Goal: Task Accomplishment & Management: Manage account settings

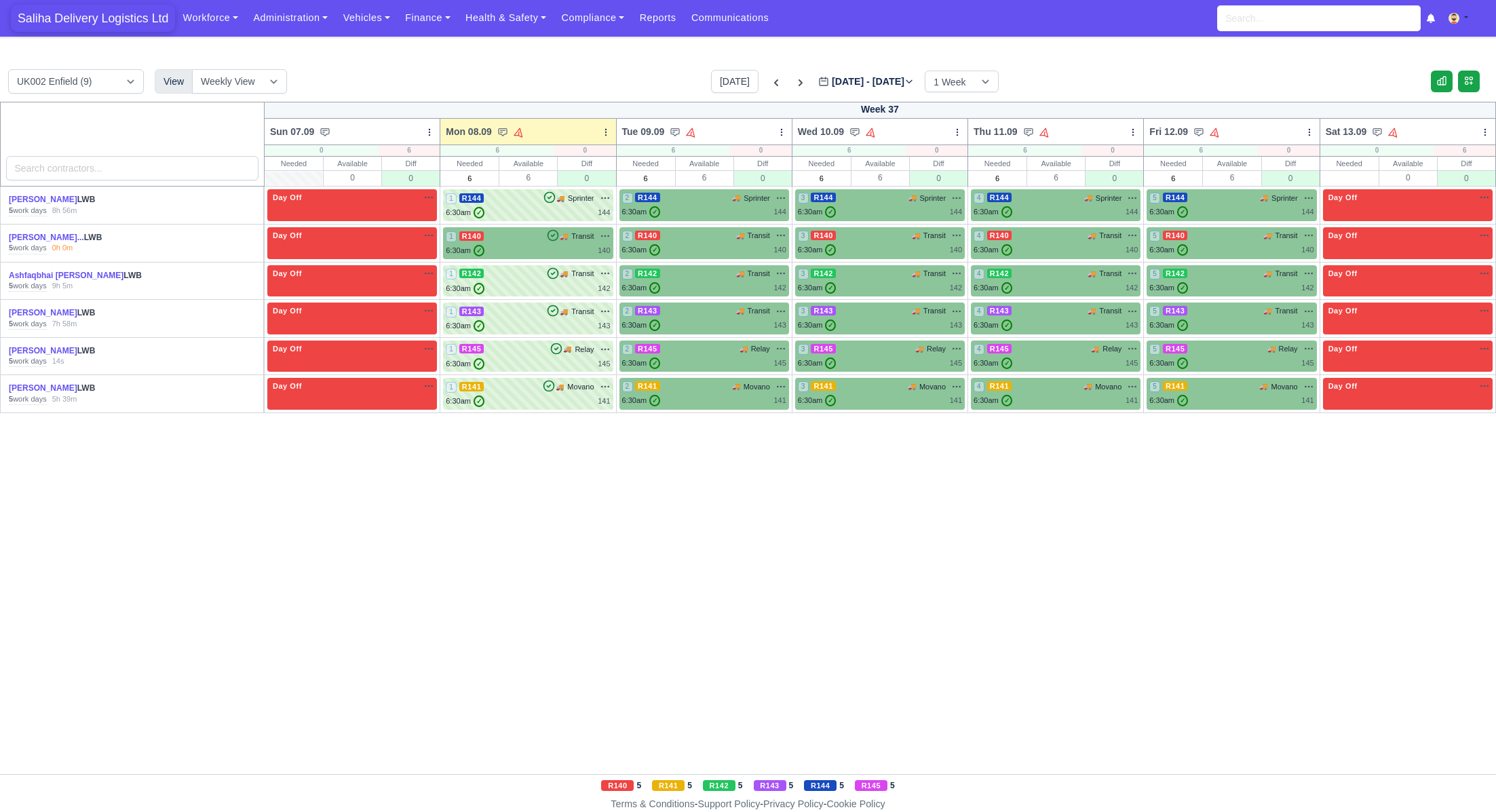
click at [94, 32] on nav "Saliha Delivery Logistics Ltd Workforce Manpower Expiring Documents Leave Reque…" at bounding box center [748, 18] width 1496 height 37
drag, startPoint x: 95, startPoint y: 26, endPoint x: 95, endPoint y: 11, distance: 15.0
click at [95, 26] on span "Saliha Delivery Logistics Ltd" at bounding box center [93, 18] width 164 height 27
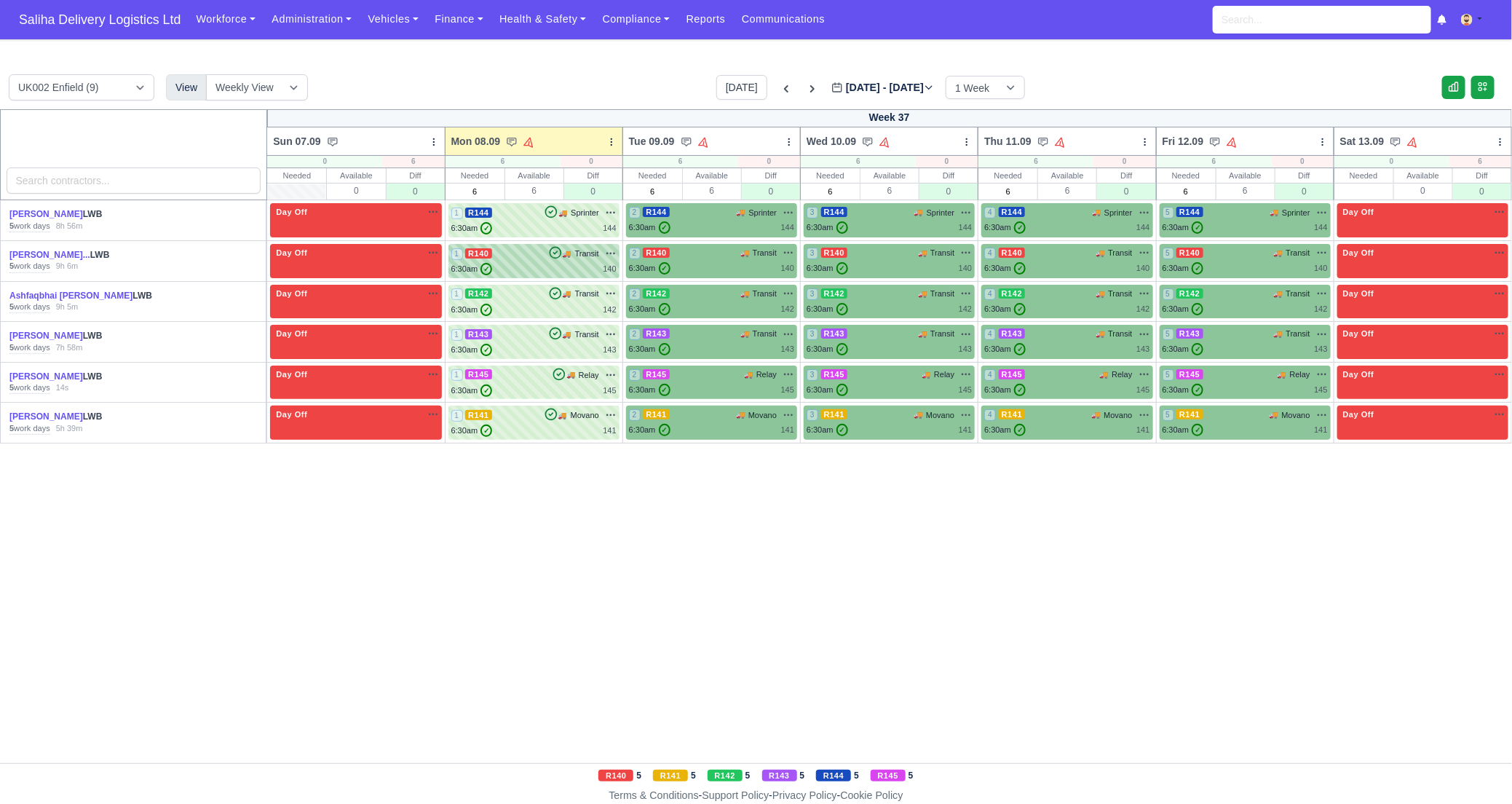
click at [504, 272] on div "6:30am ✓ 140" at bounding box center [534, 269] width 165 height 13
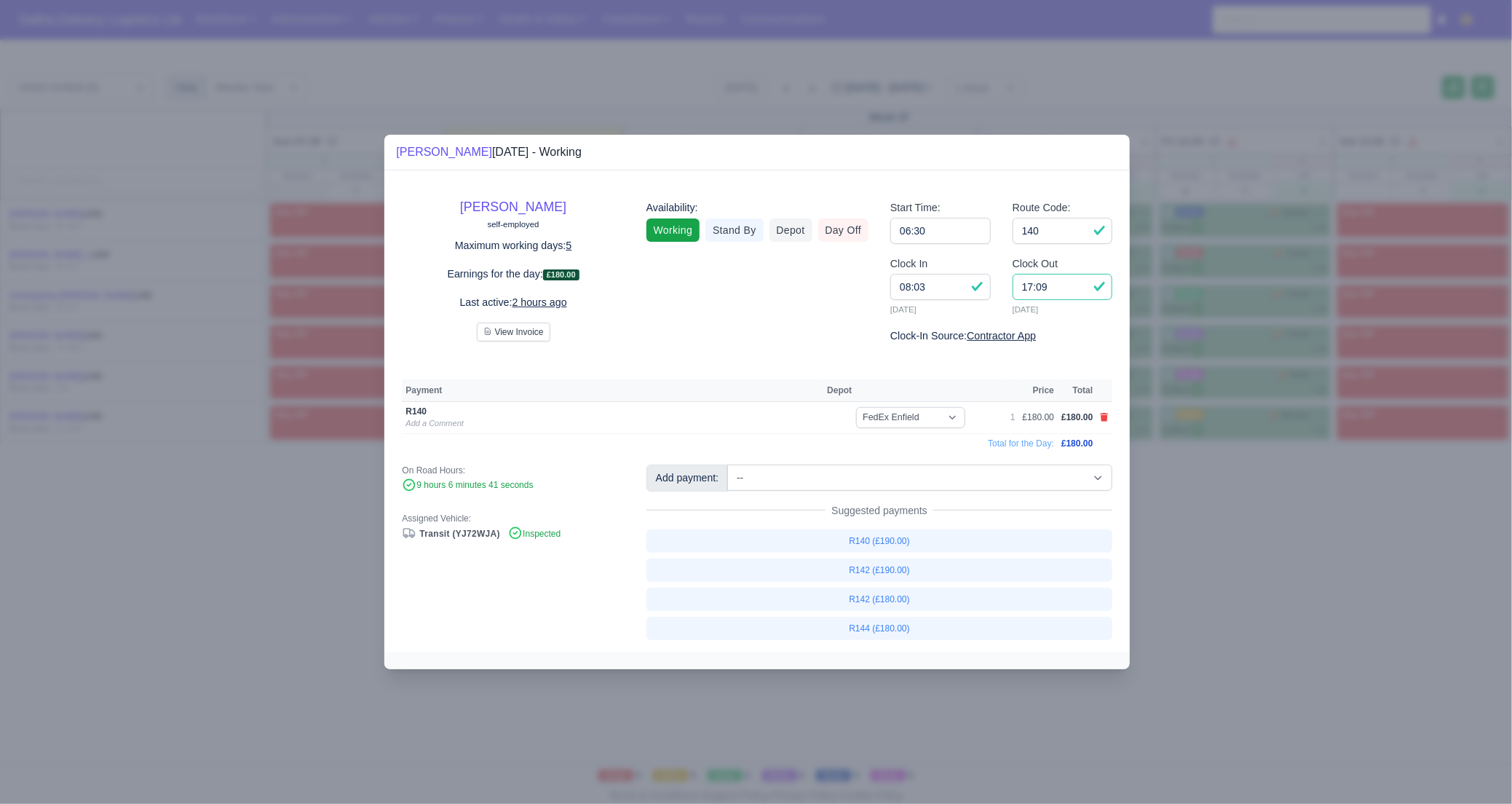
drag, startPoint x: 1029, startPoint y: 287, endPoint x: 1001, endPoint y: 287, distance: 28.0
click at [1001, 287] on div "Clock Out 17:09 08/09/2025" at bounding box center [1062, 291] width 122 height 72
type input "15:00"
click at [833, 477] on select "-- Ad-Hoc 1 (AD-HO) Ad-Hoc 2 (AD-HO) Ad-Hoc 3 (AD-HO) Ad-Hoc 4 (AD-HO) Ad-Hoc 5…" at bounding box center [919, 477] width 385 height 26
click at [789, 471] on select "-- Ad-Hoc 1 (AD-HO) Ad-Hoc 2 (AD-HO) Ad-Hoc 3 (AD-HO) Ad-Hoc 4 (AD-HO) Ad-Hoc 5…" at bounding box center [919, 477] width 385 height 26
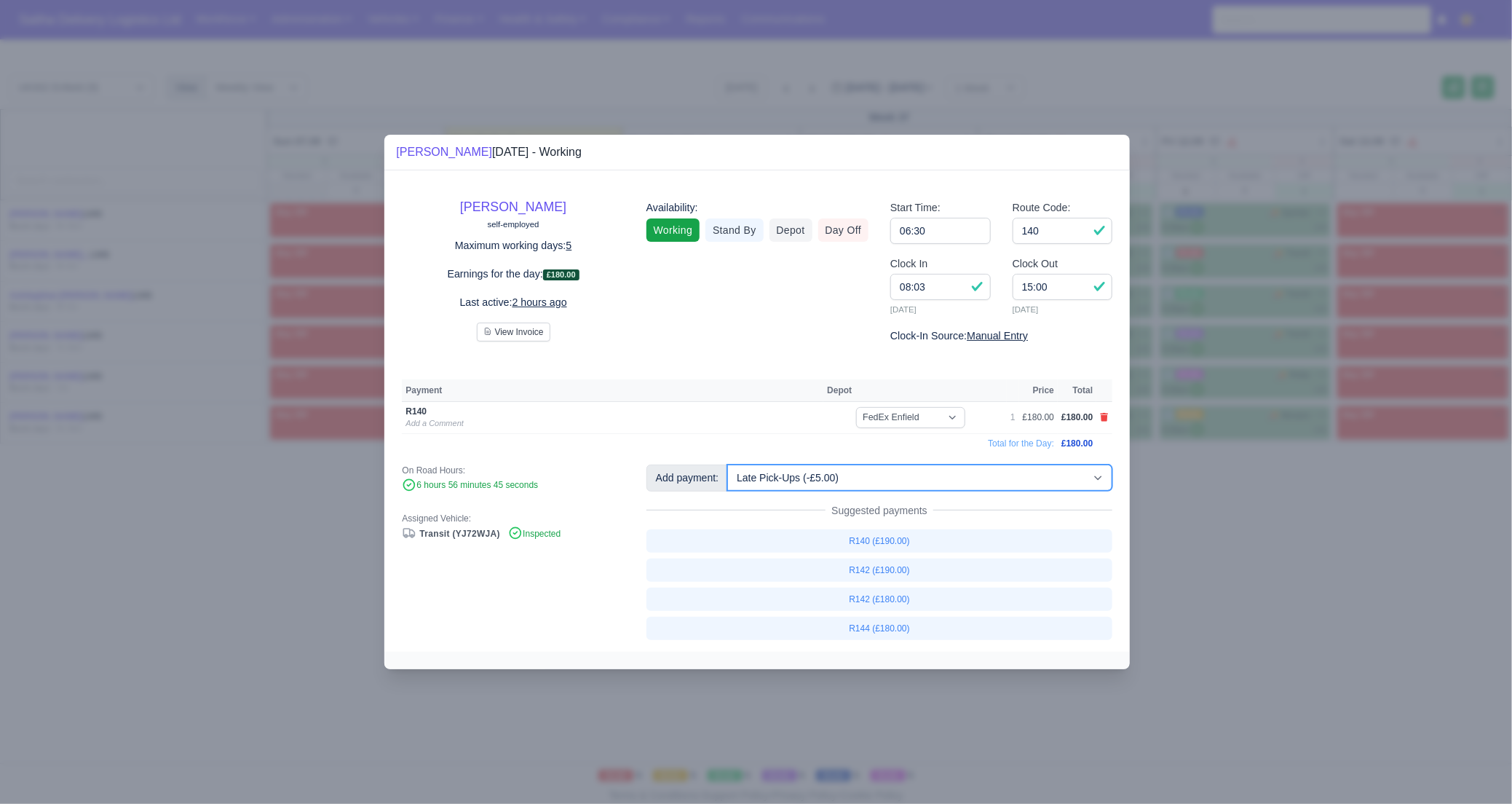
click at [729, 464] on select "-- Ad-Hoc 1 (AD-HO) Ad-Hoc 2 (AD-HO) Ad-Hoc 3 (AD-HO) Ad-Hoc 4 (AD-HO) Ad-Hoc 5…" at bounding box center [919, 477] width 385 height 26
select select "1"
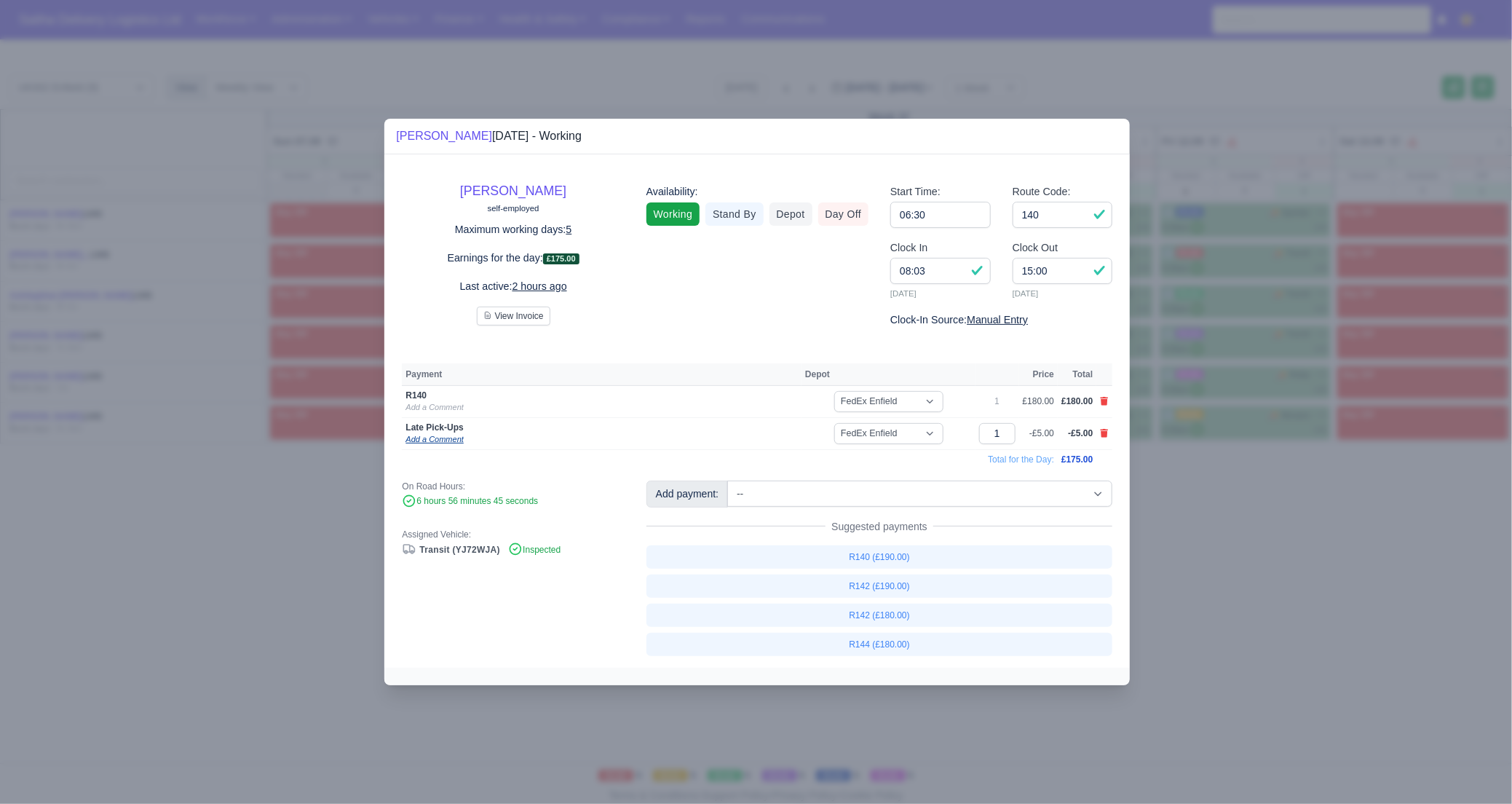
click at [450, 435] on link "Add a Comment" at bounding box center [434, 439] width 58 height 9
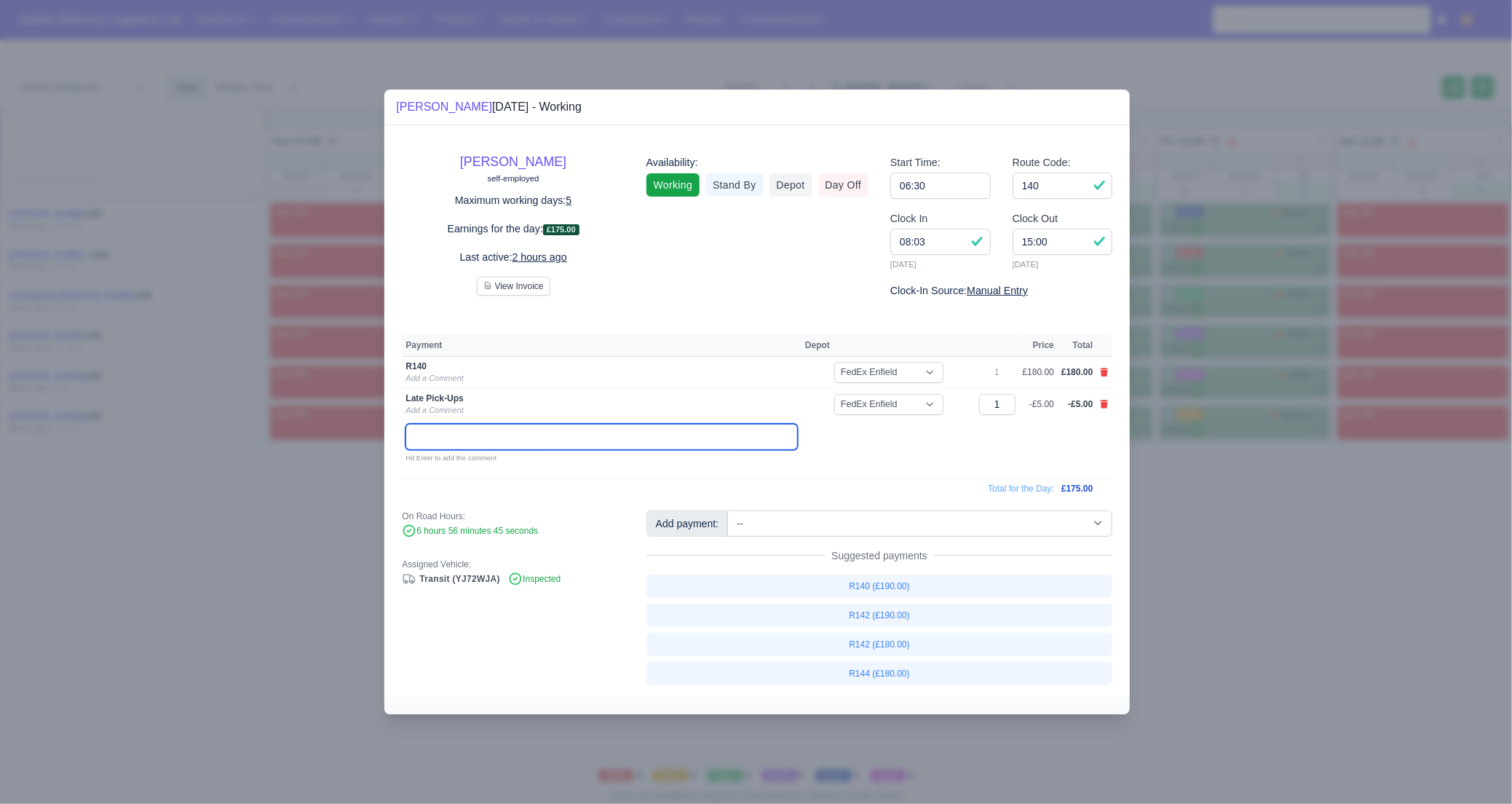
click at [492, 438] on input "text" at bounding box center [602, 436] width 392 height 26
paste input "BIRCHALL FARM"
drag, startPoint x: 497, startPoint y: 432, endPoint x: 406, endPoint y: 434, distance: 91.0
click at [406, 434] on input "BIRCHALL FARM Birchall Farm" at bounding box center [602, 436] width 392 height 26
click at [526, 435] on input "Birchall Farm" at bounding box center [602, 436] width 392 height 26
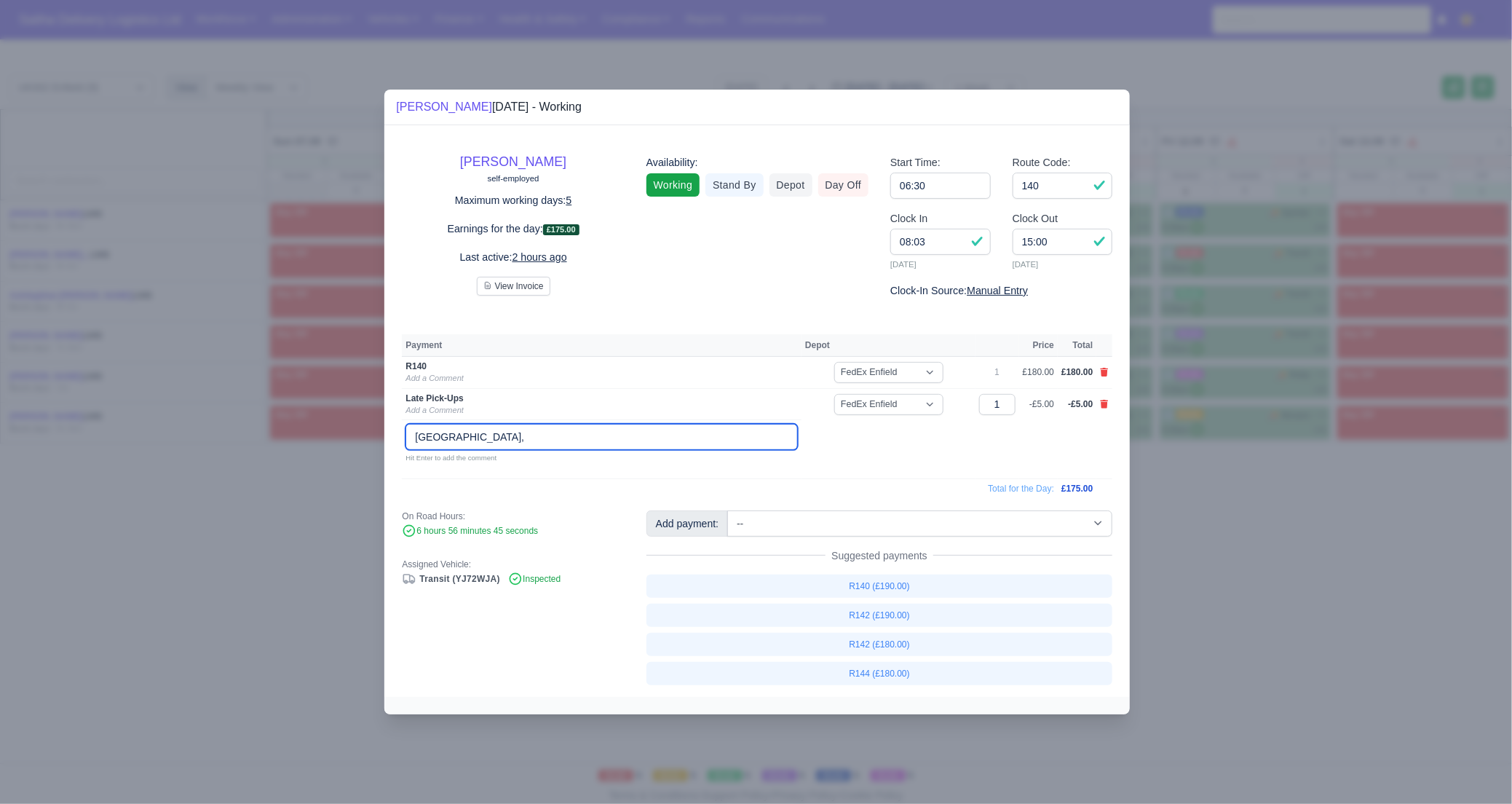
paste input "SG142NR"
click at [506, 432] on input "Birchall Farm, SG142NR" at bounding box center [602, 436] width 392 height 26
click at [534, 435] on input "Birchall Farm, SG14 2NR" at bounding box center [602, 436] width 392 height 26
type input "Birchall Farm, SG14 2NR (Collection Times: 14:00 - 15:30). Collected @15:24"
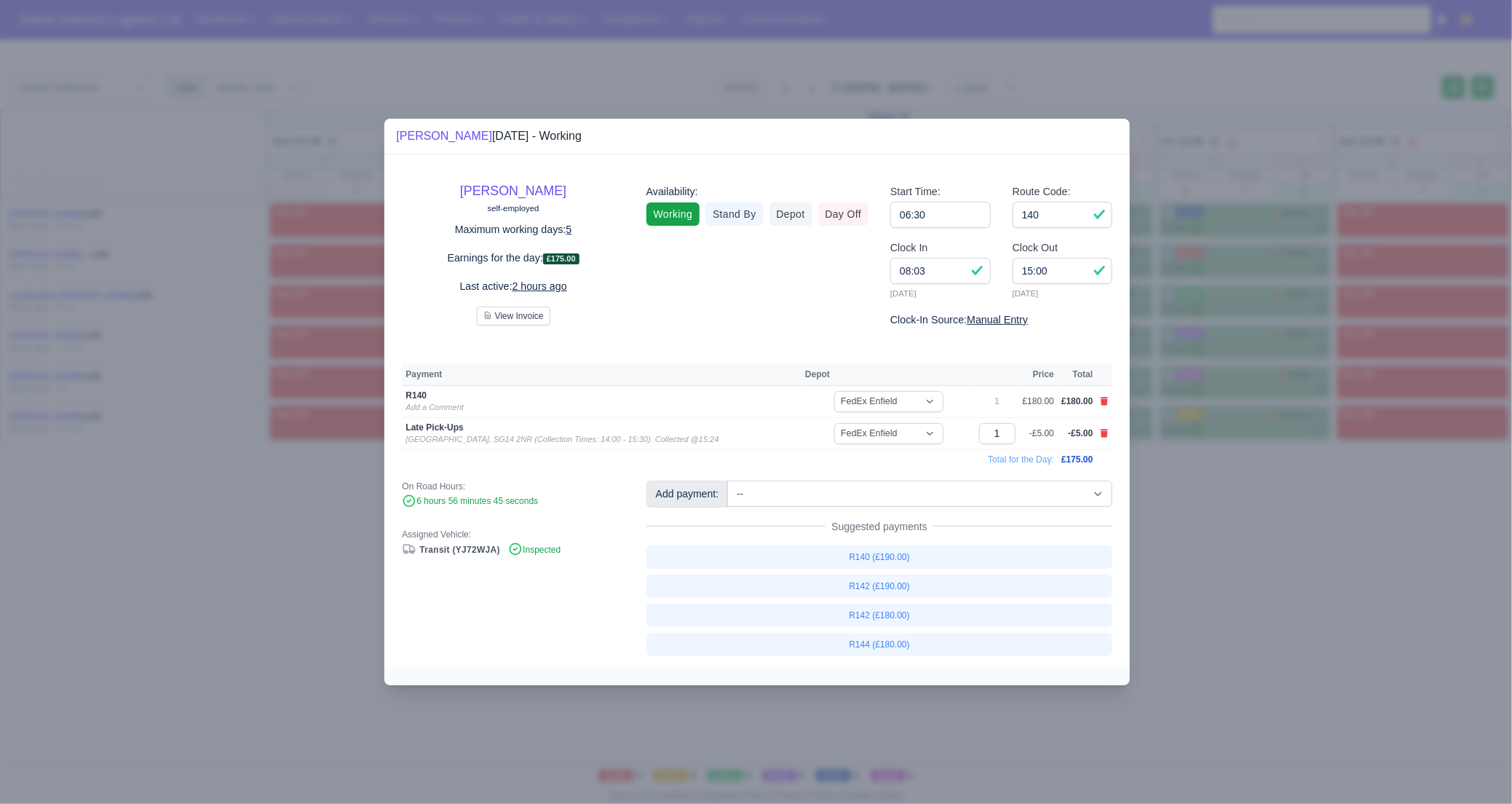
drag, startPoint x: 1382, startPoint y: 644, endPoint x: 1362, endPoint y: 629, distance: 25.0
click at [1380, 643] on div at bounding box center [756, 402] width 1512 height 804
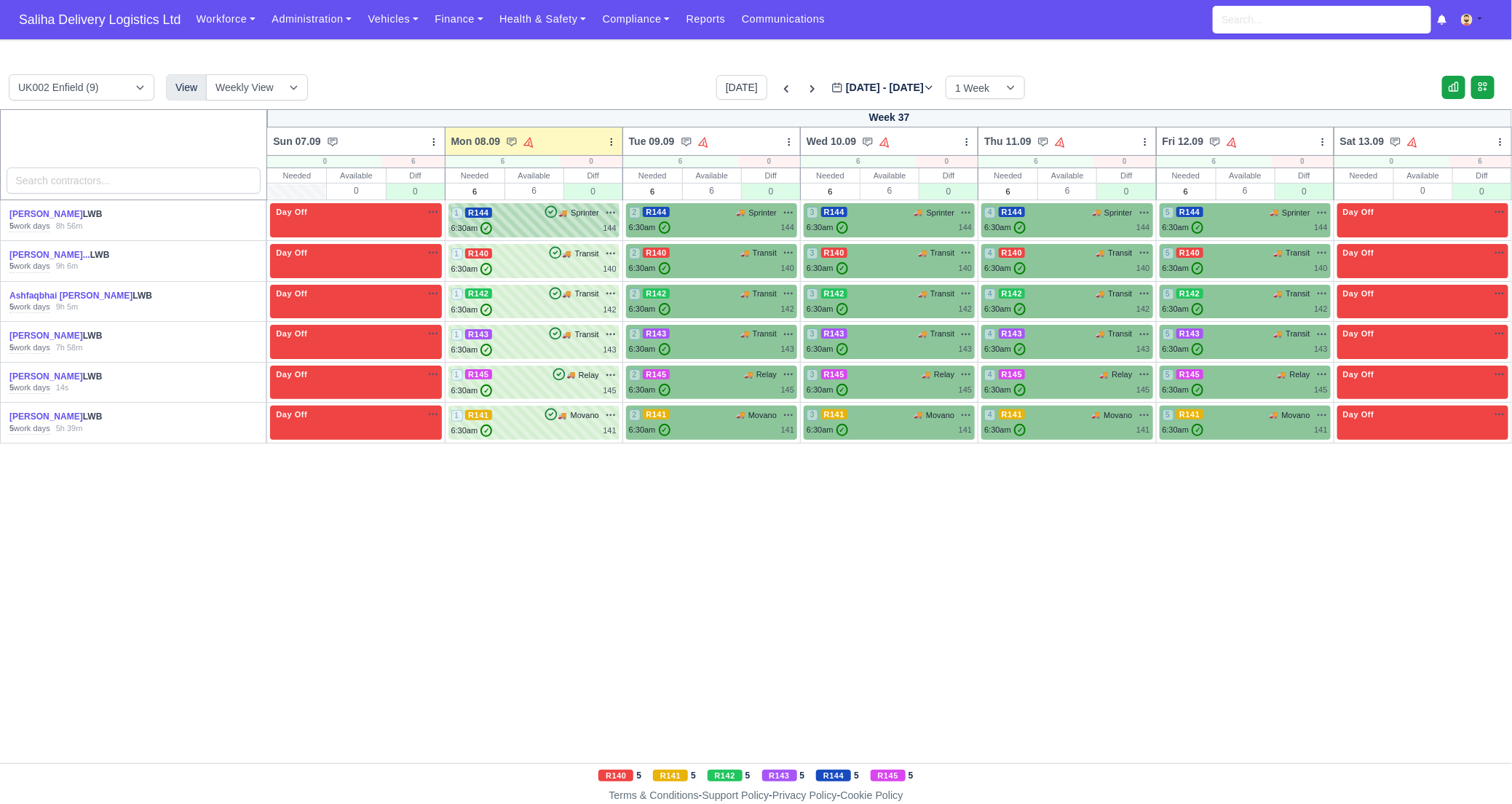
click at [571, 231] on div "6:30am ✓ 144" at bounding box center [534, 228] width 165 height 13
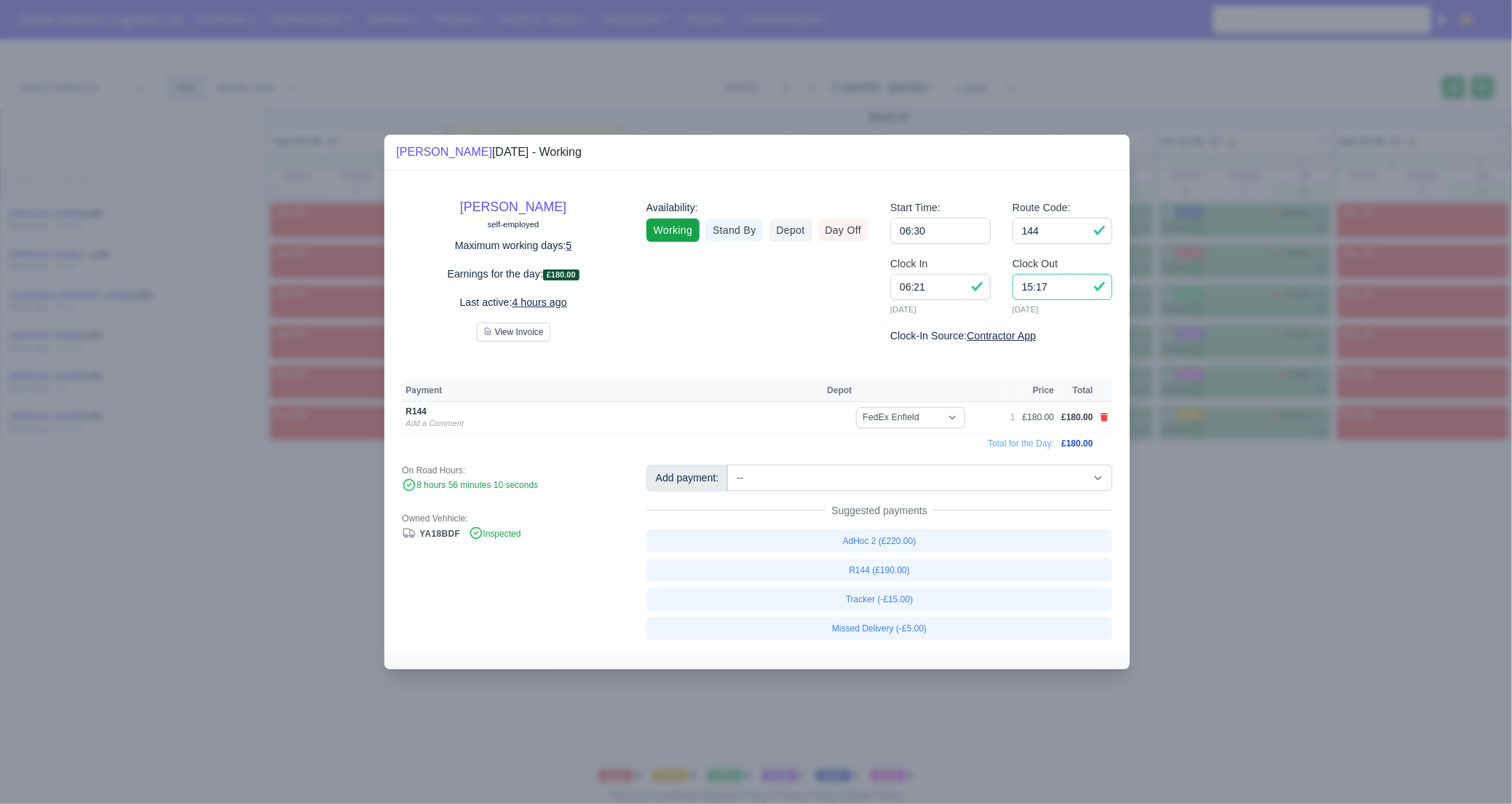
drag, startPoint x: 1066, startPoint y: 287, endPoint x: 1007, endPoint y: 285, distance: 59.0
click at [1007, 285] on div "Clock Out 15:17 08/09/2025" at bounding box center [1062, 291] width 122 height 72
type input "15:20"
drag, startPoint x: 1236, startPoint y: 523, endPoint x: 665, endPoint y: 217, distance: 647.8
click at [1197, 506] on div at bounding box center [756, 402] width 1512 height 804
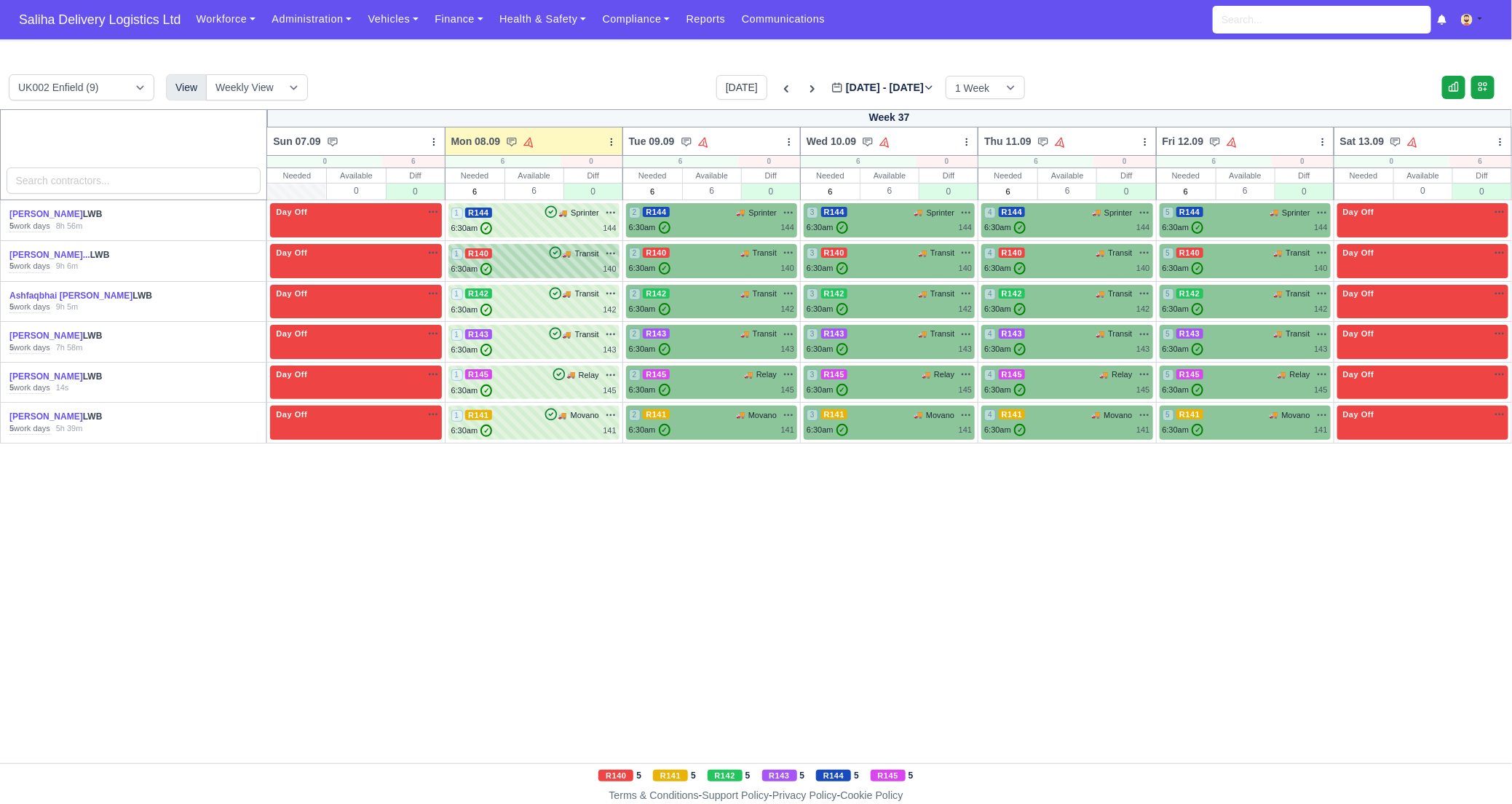
click at [534, 249] on div "1 R140 🚚 Transit" at bounding box center [534, 253] width 165 height 13
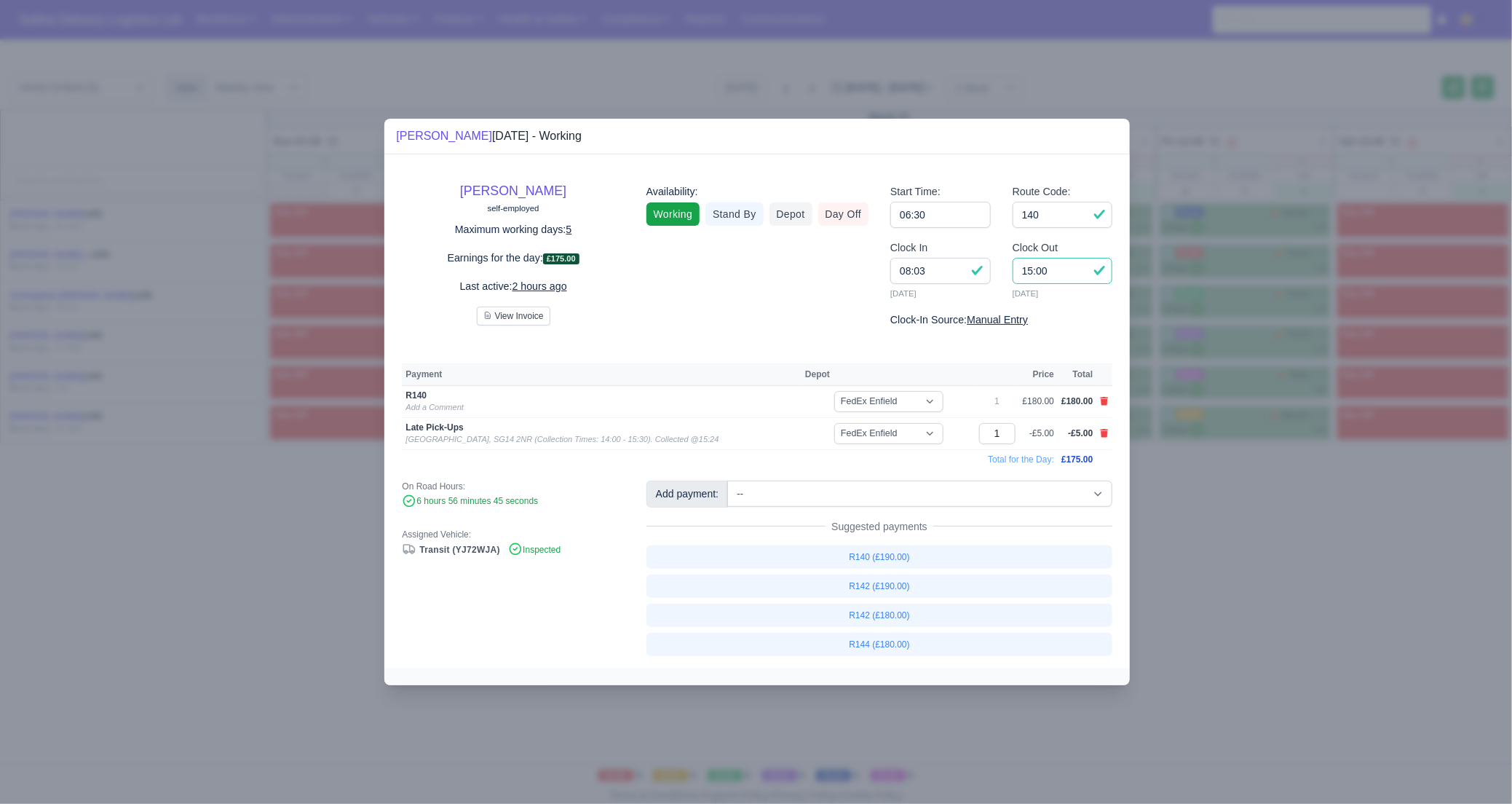
click at [1056, 272] on input "15:00" at bounding box center [1063, 270] width 101 height 26
type input "15:20"
drag, startPoint x: 1280, startPoint y: 618, endPoint x: 756, endPoint y: 230, distance: 652.0
click at [1254, 603] on div at bounding box center [756, 402] width 1512 height 804
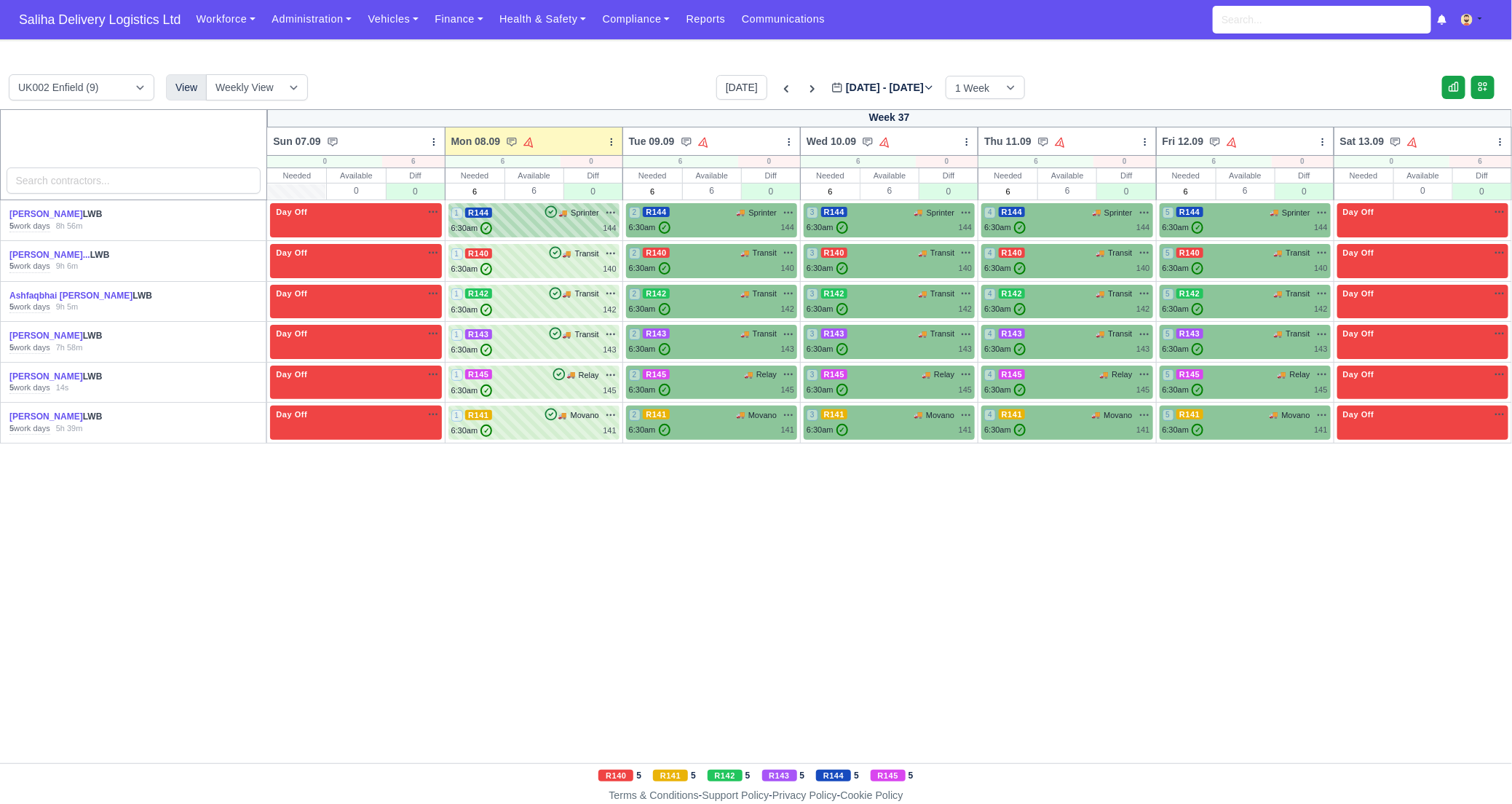
click at [549, 222] on div "6:30am ✓ 144" at bounding box center [534, 228] width 165 height 13
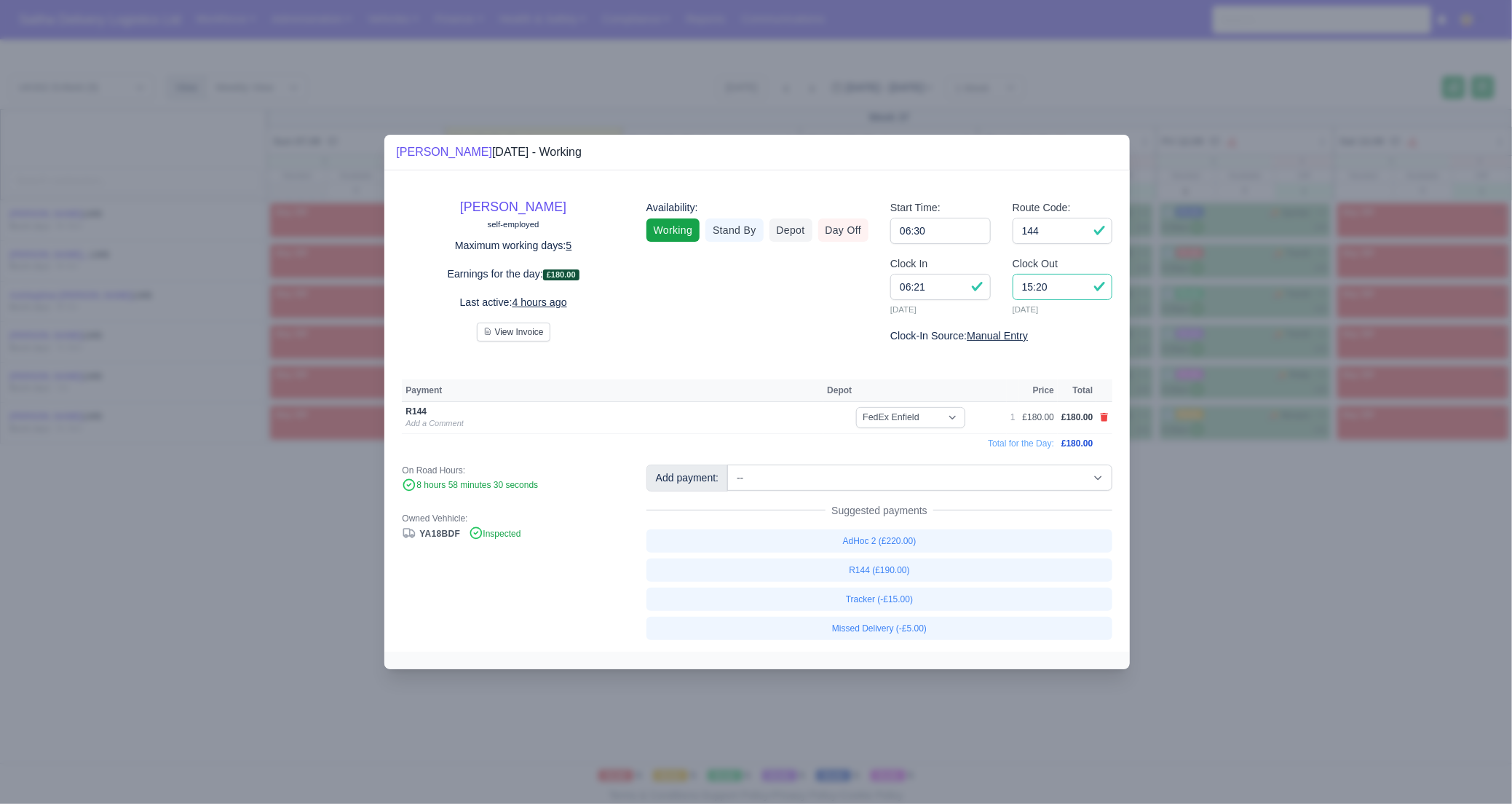
click at [1061, 292] on input "15:20" at bounding box center [1063, 287] width 101 height 26
type input "15:00"
click at [236, 539] on div at bounding box center [756, 402] width 1512 height 804
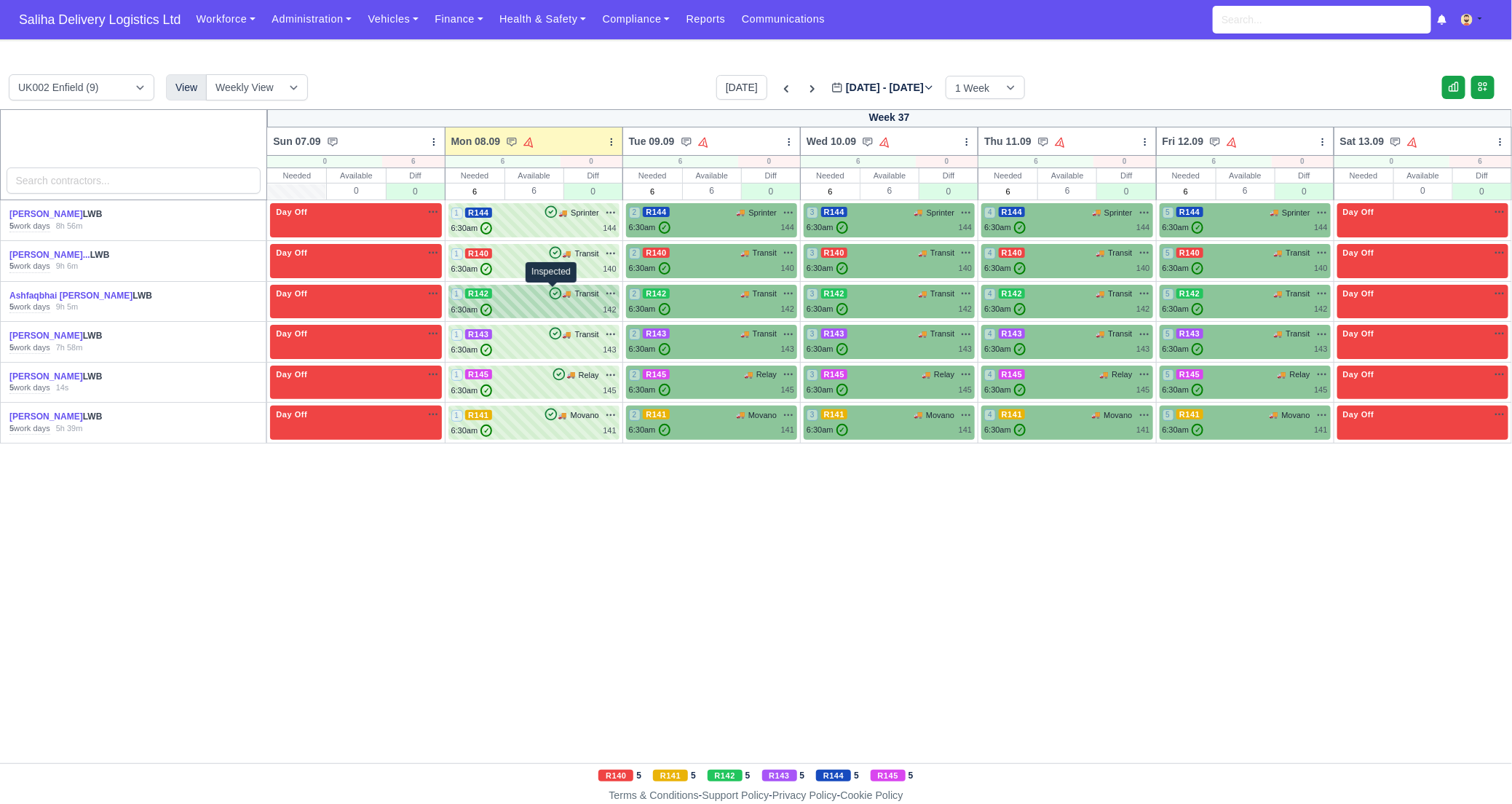
click at [548, 298] on icon at bounding box center [555, 293] width 15 height 15
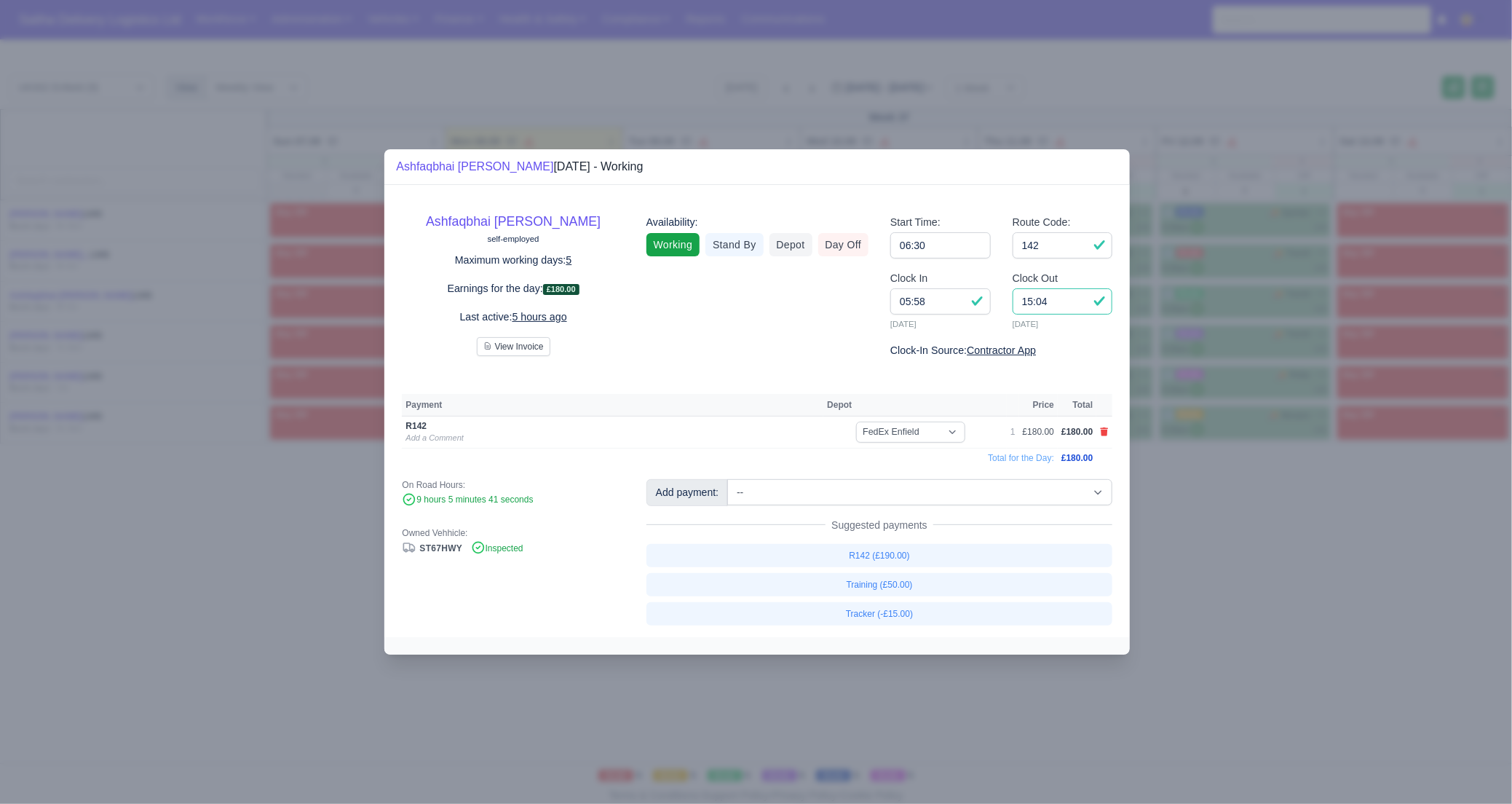
click at [1066, 300] on input "15:04" at bounding box center [1063, 301] width 101 height 26
type input "15:00"
drag, startPoint x: 1200, startPoint y: 569, endPoint x: 360, endPoint y: 104, distance: 960.1
click at [1161, 544] on div at bounding box center [756, 402] width 1512 height 804
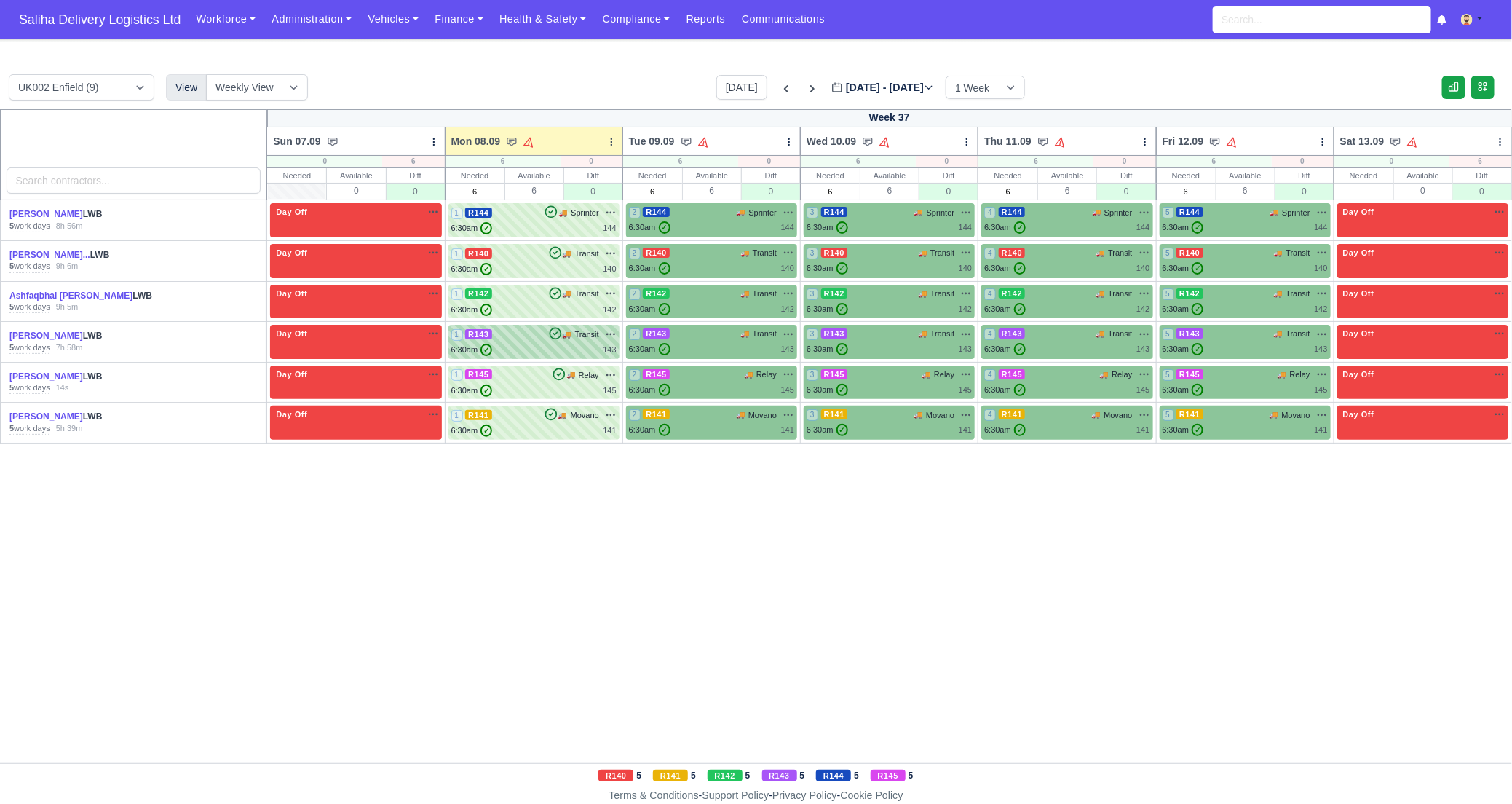
click at [535, 350] on div "6:30am ✓ 143" at bounding box center [534, 349] width 165 height 13
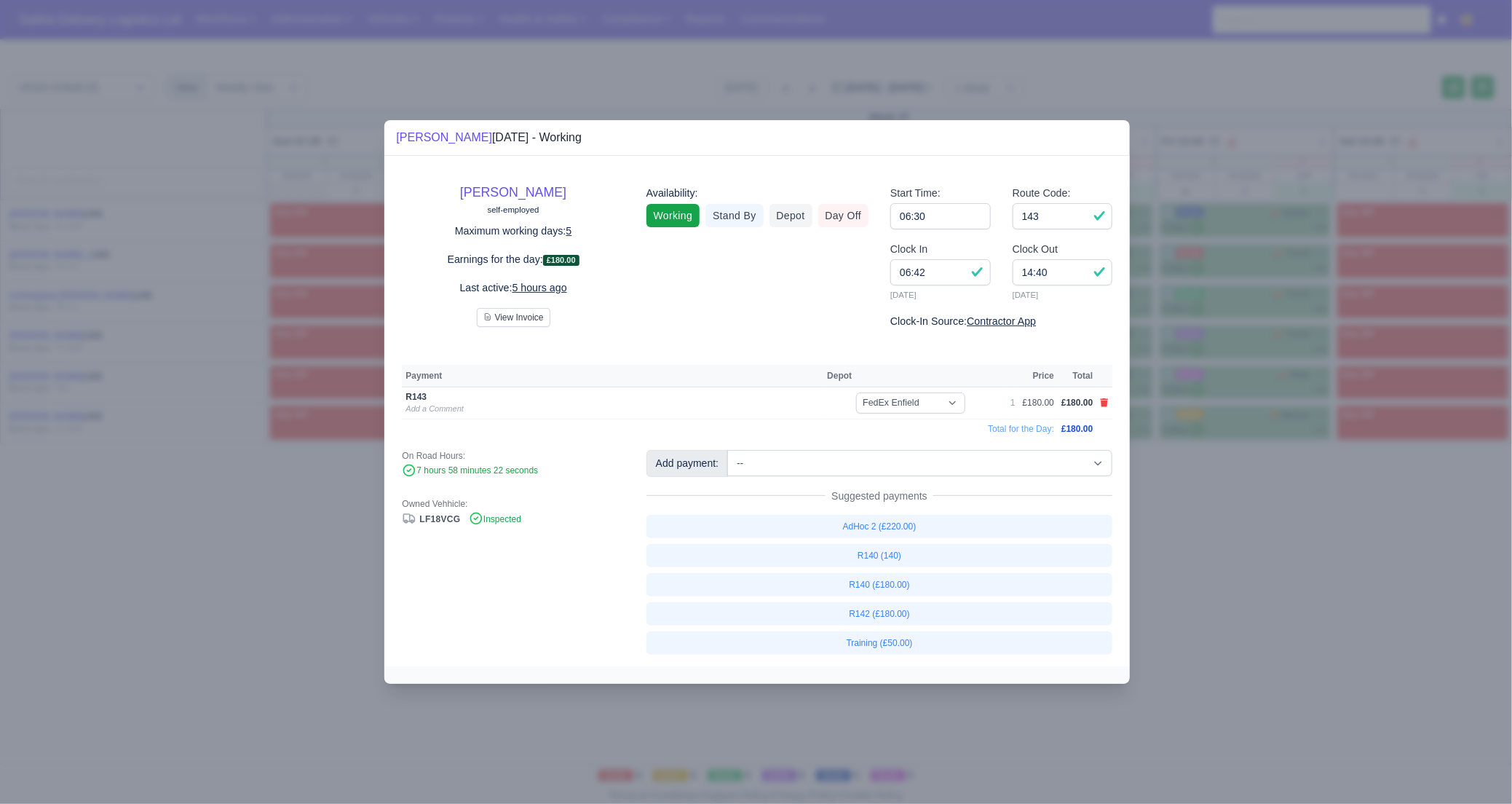
drag, startPoint x: 1203, startPoint y: 557, endPoint x: 1111, endPoint y: 476, distance: 122.6
click at [1191, 549] on div at bounding box center [756, 402] width 1512 height 804
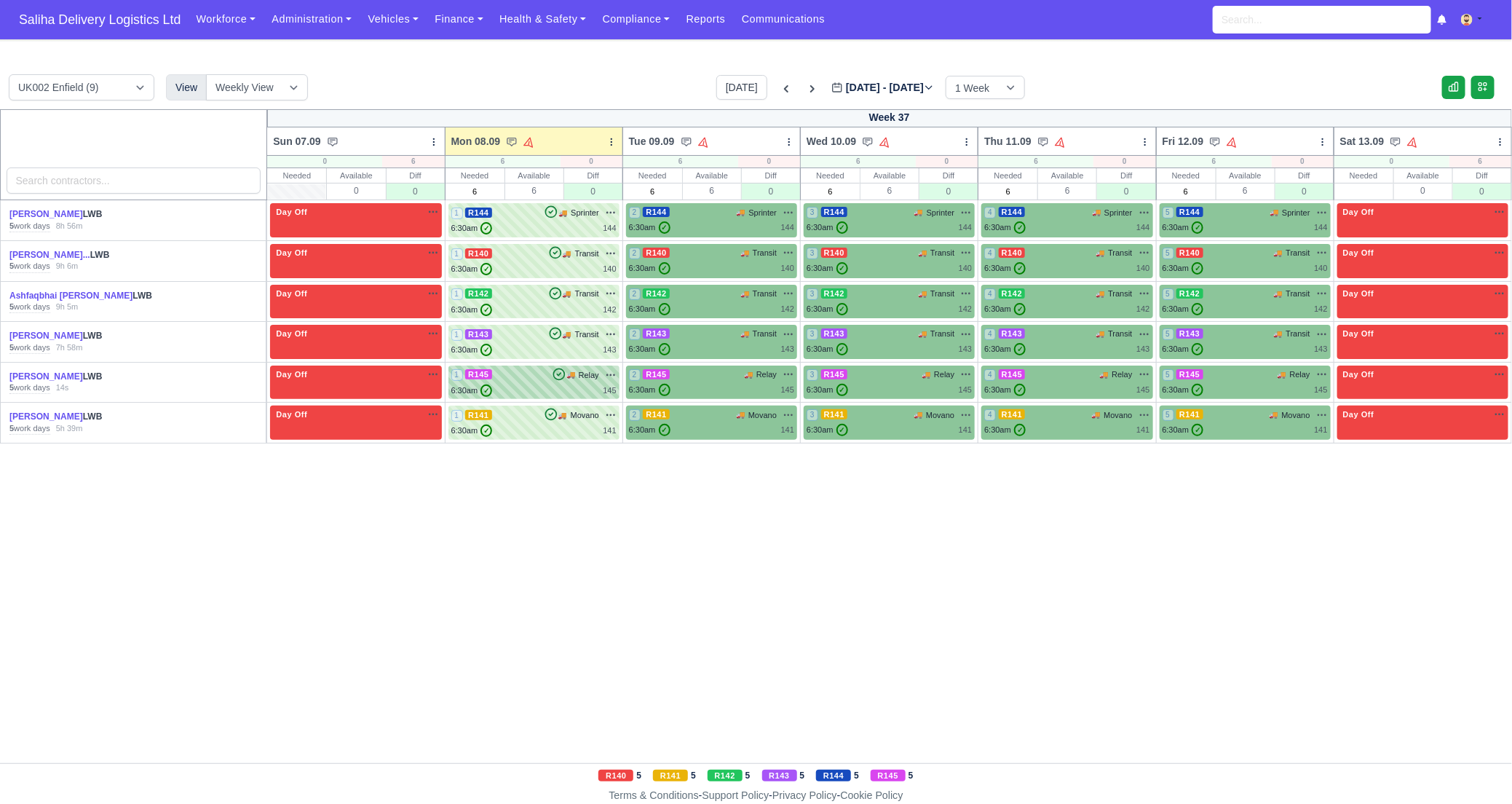
click at [531, 384] on div "6:30am ✓ 145" at bounding box center [534, 390] width 165 height 13
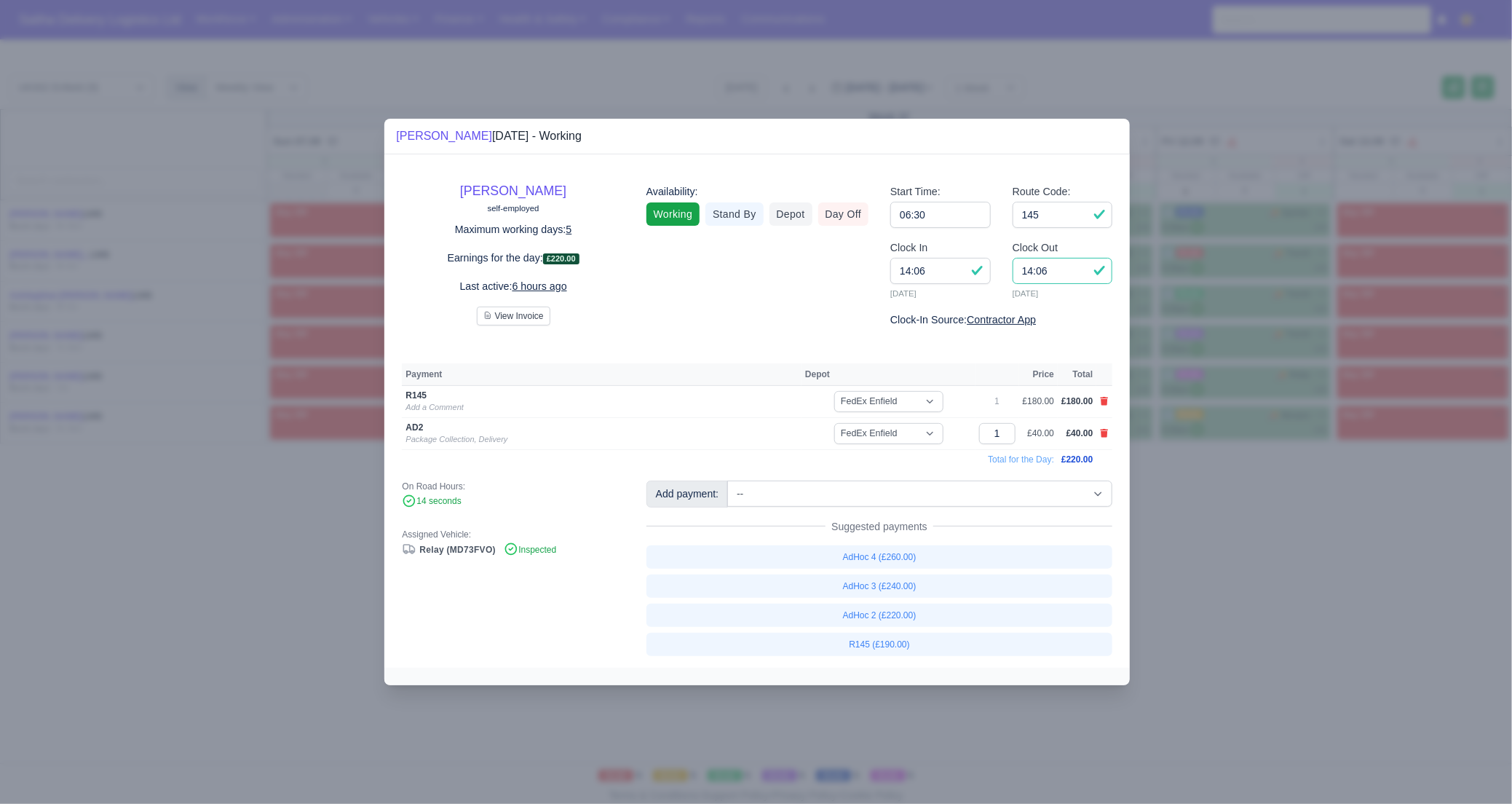
click at [1059, 272] on input "14:06" at bounding box center [1063, 270] width 101 height 26
drag, startPoint x: 1222, startPoint y: 517, endPoint x: 1052, endPoint y: 361, distance: 230.7
click at [1198, 506] on div at bounding box center [756, 402] width 1512 height 804
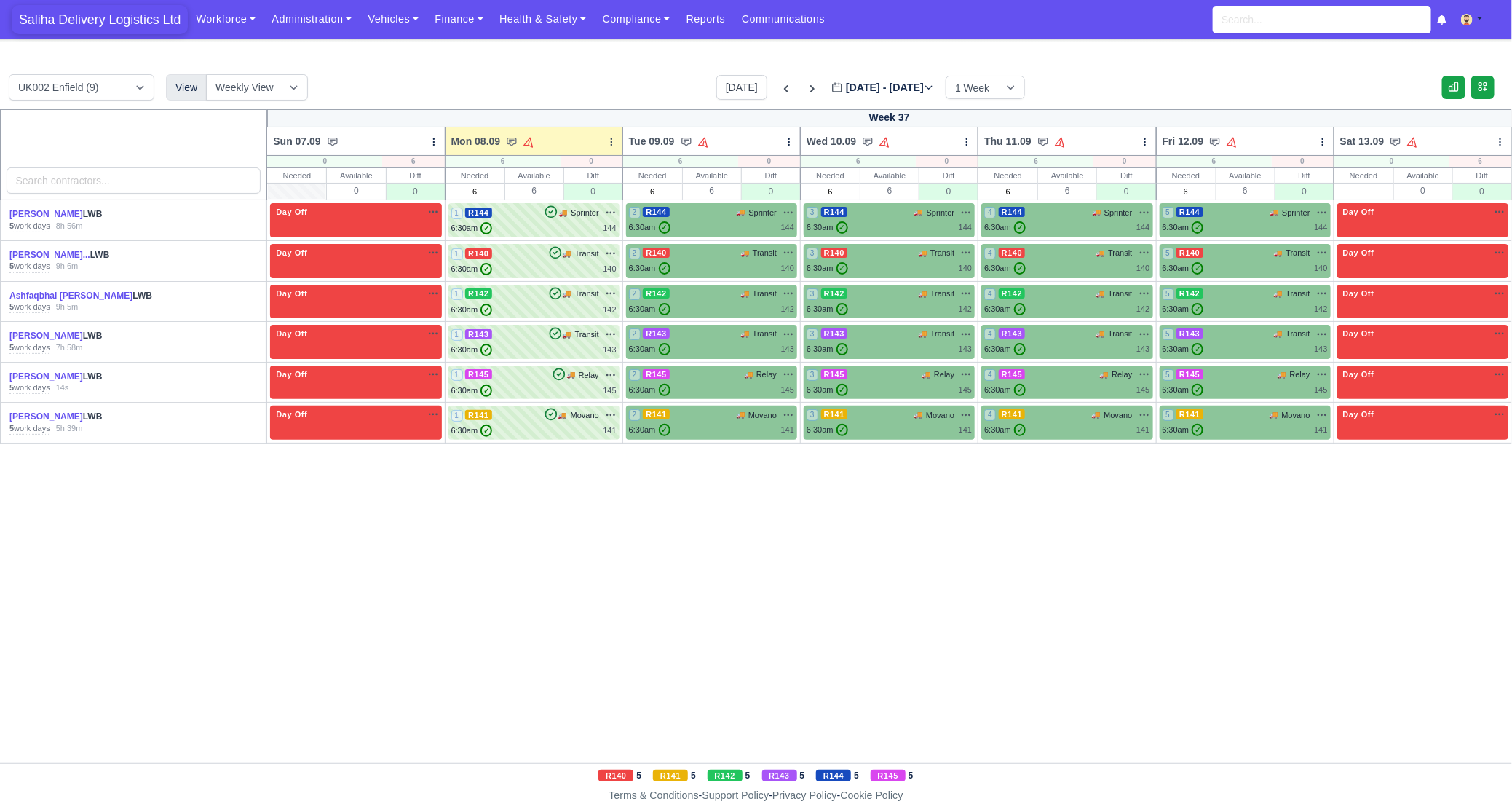
click at [116, 19] on span "Saliha Delivery Logistics Ltd" at bounding box center [100, 19] width 176 height 29
click at [462, 26] on link "Finance" at bounding box center [459, 19] width 65 height 28
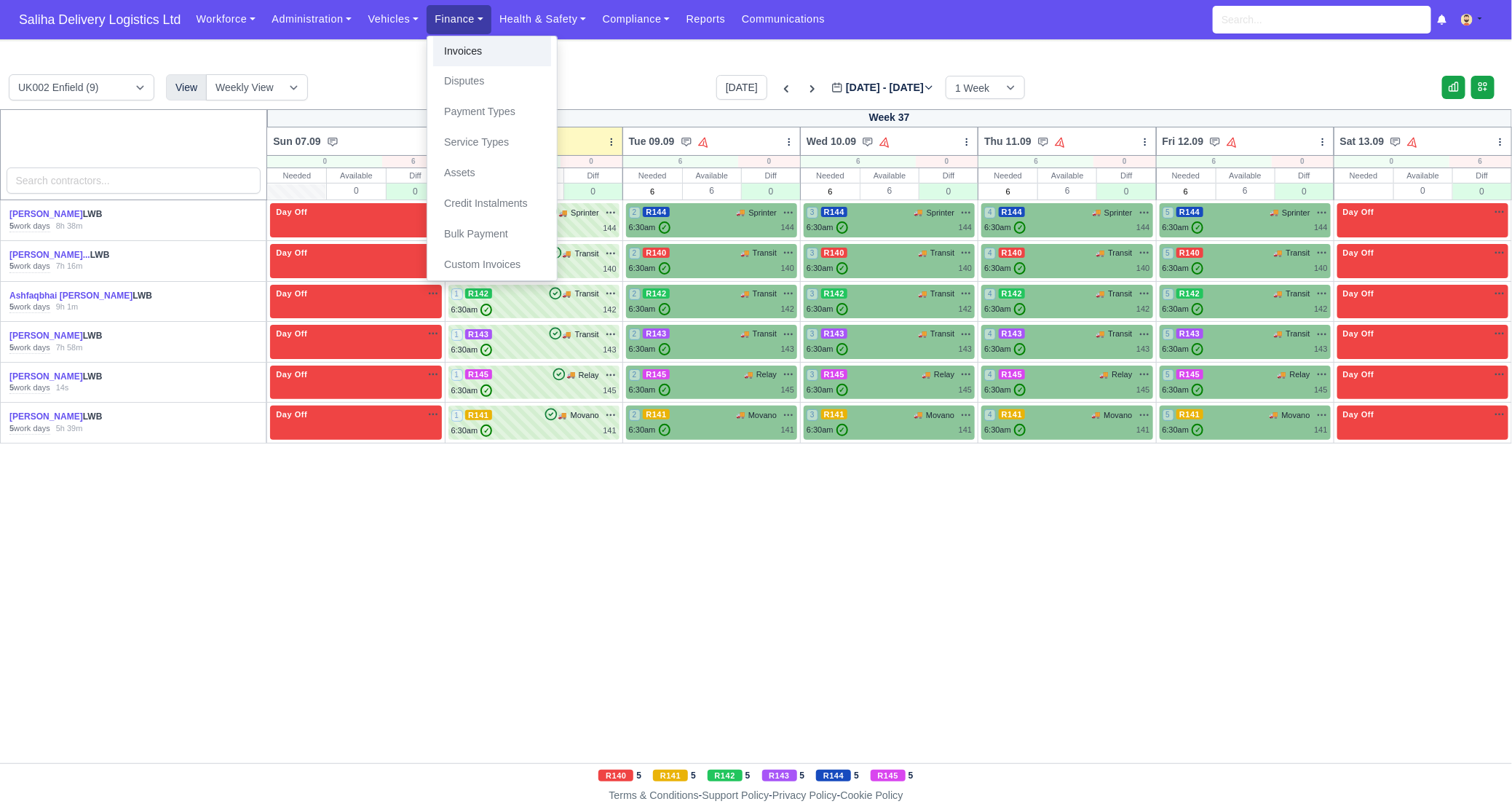
click at [466, 56] on link "Invoices" at bounding box center [491, 51] width 118 height 30
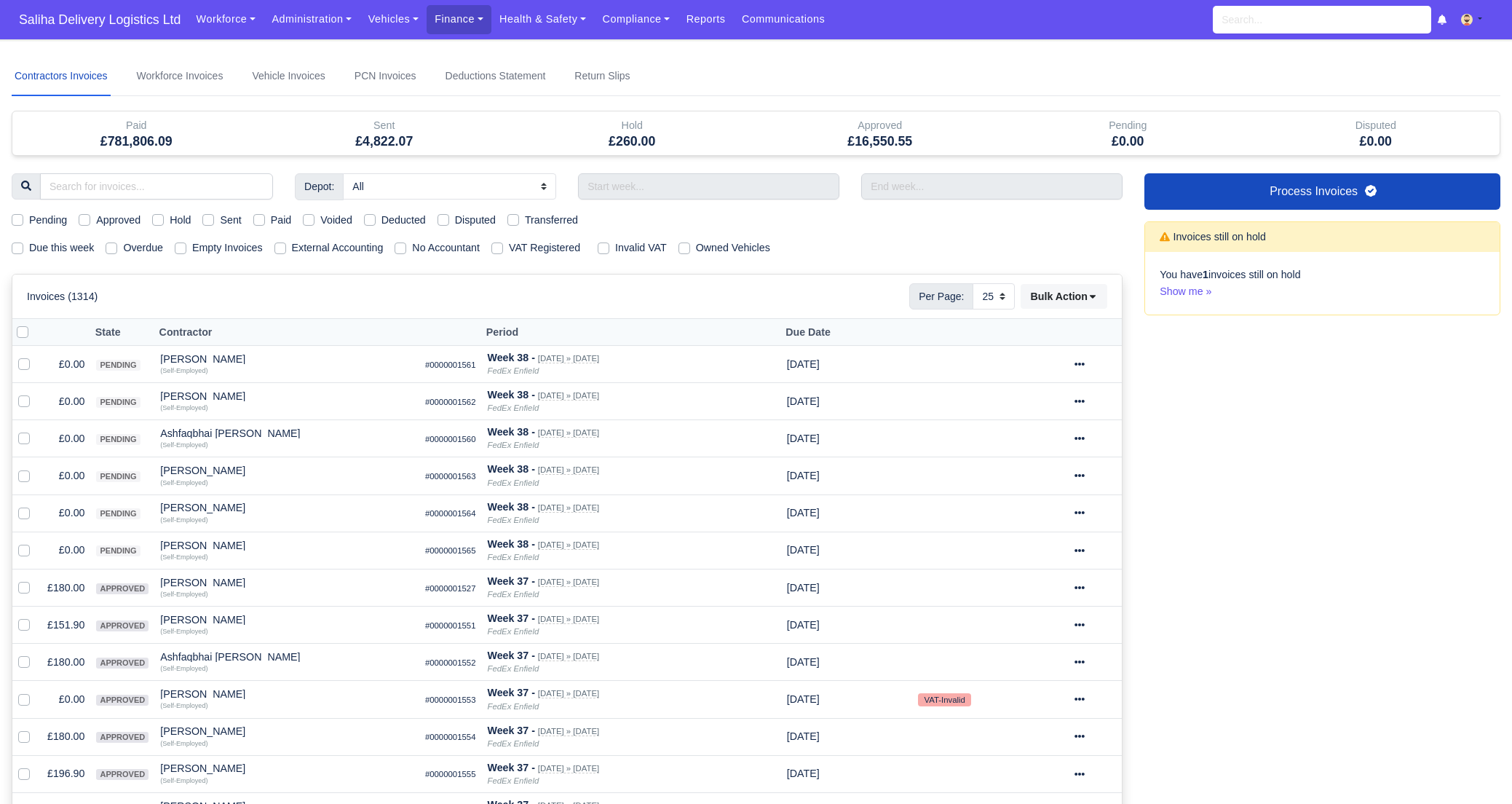
select select "25"
click at [220, 217] on label "Sent" at bounding box center [230, 220] width 21 height 17
click at [214, 217] on input "Sent" at bounding box center [208, 218] width 12 height 12
checkbox input "true"
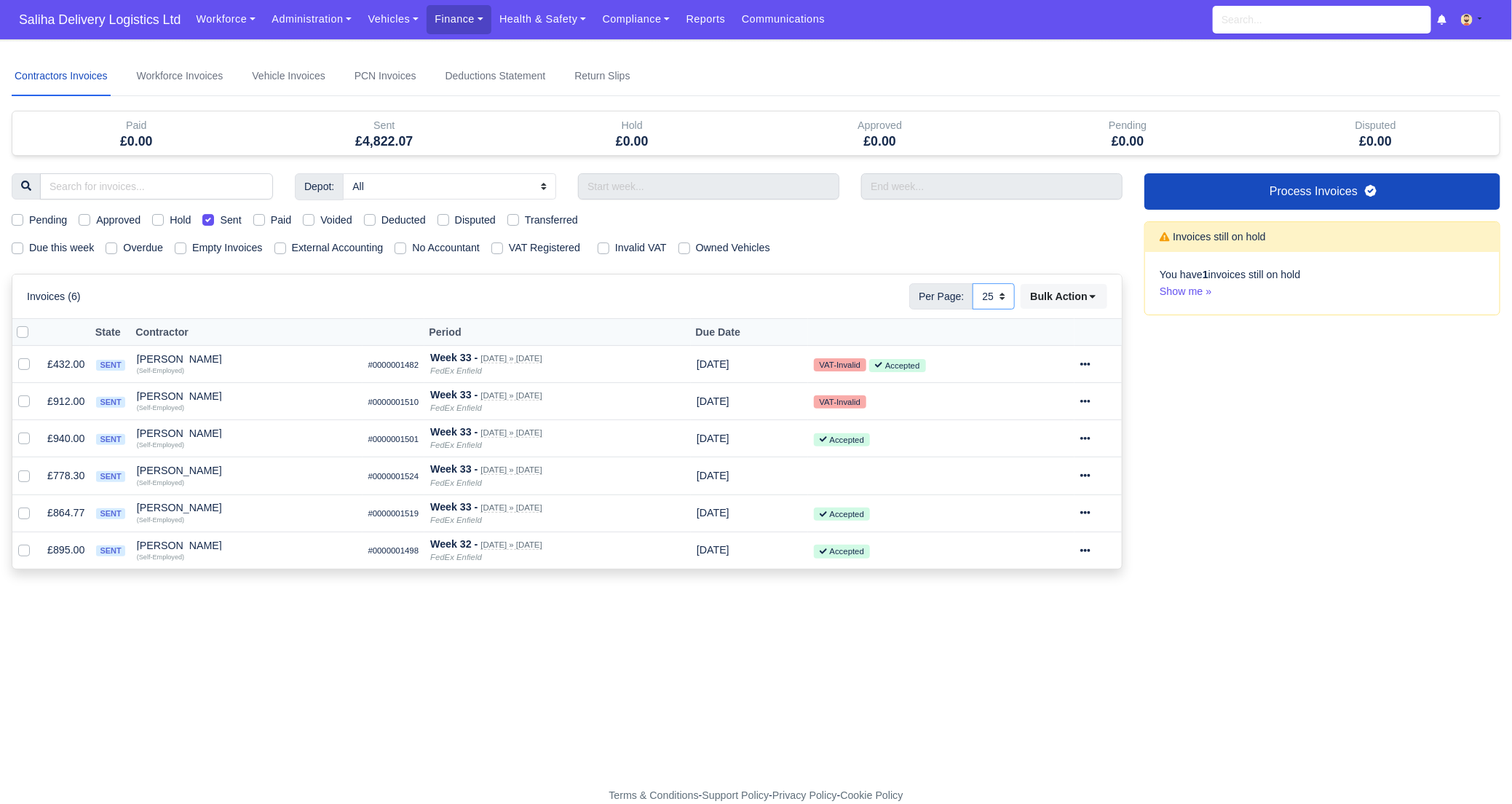
click at [1000, 289] on select "10 25 50" at bounding box center [993, 296] width 42 height 26
select select "50"
click at [972, 284] on select "10 25 50" at bounding box center [993, 296] width 42 height 26
